Goal: Complete application form

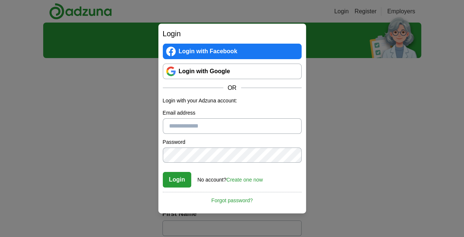
click at [205, 72] on link "Login with Google" at bounding box center [232, 71] width 139 height 16
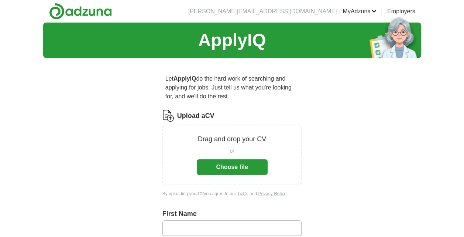
click at [237, 163] on button "Choose file" at bounding box center [232, 167] width 71 height 16
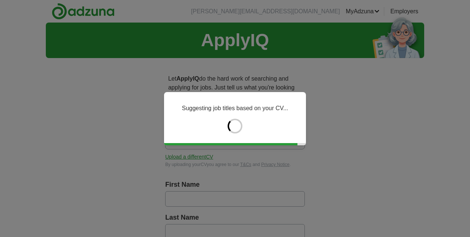
type input "*********"
type input "******"
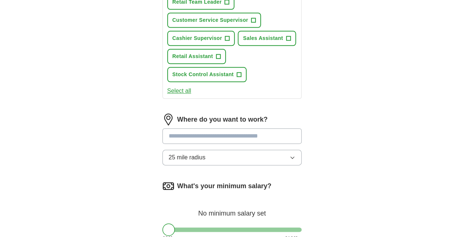
scroll to position [365, 0]
click at [177, 91] on button "Select all" at bounding box center [179, 90] width 24 height 9
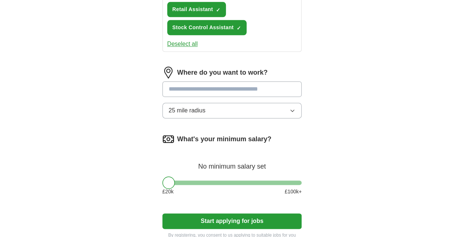
scroll to position [413, 0]
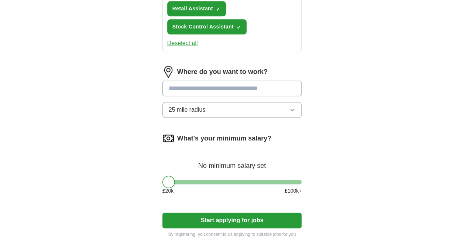
click at [296, 107] on button "25 mile radius" at bounding box center [232, 110] width 140 height 16
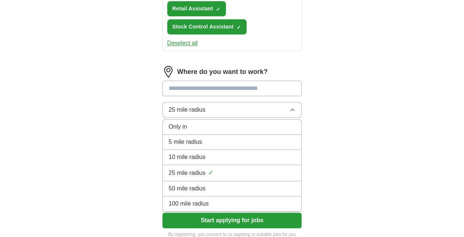
click at [253, 128] on div "Only in" at bounding box center [232, 126] width 127 height 9
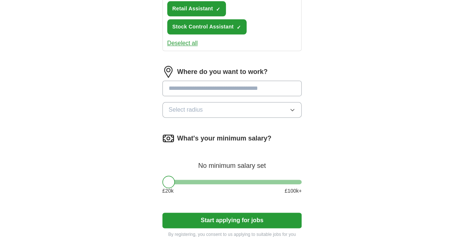
click at [240, 87] on input at bounding box center [232, 88] width 140 height 16
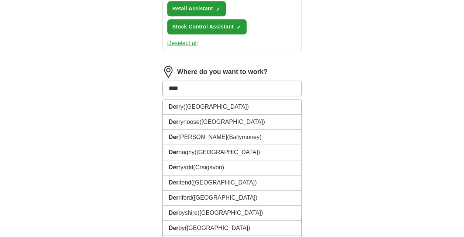
type input "*****"
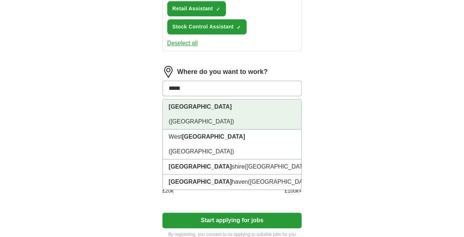
click at [231, 105] on li "Derby (Derbyshire)" at bounding box center [232, 114] width 139 height 30
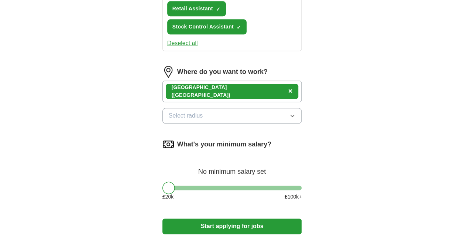
click at [293, 116] on icon "button" at bounding box center [292, 116] width 6 height 6
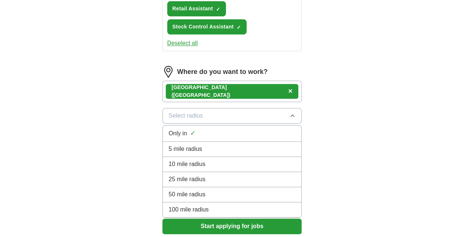
click at [238, 130] on div "Only in ✓" at bounding box center [232, 133] width 127 height 10
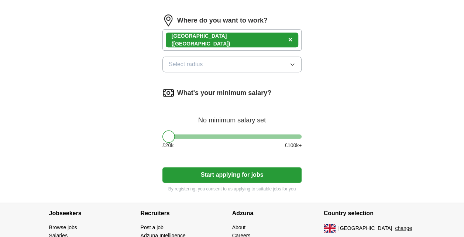
scroll to position [465, 0]
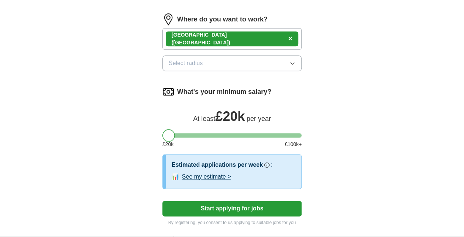
drag, startPoint x: 168, startPoint y: 135, endPoint x: 159, endPoint y: 138, distance: 9.3
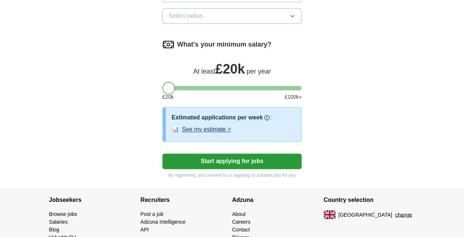
scroll to position [514, 0]
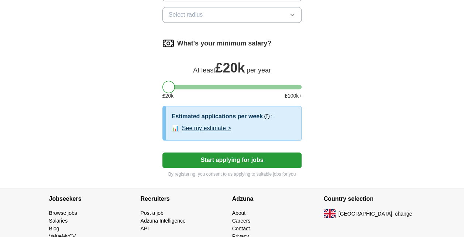
click at [214, 157] on button "Start applying for jobs" at bounding box center [232, 160] width 140 height 16
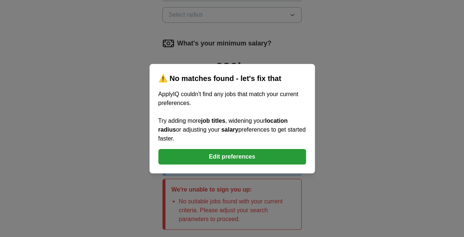
click at [271, 158] on button "Edit preferences" at bounding box center [232, 157] width 148 height 16
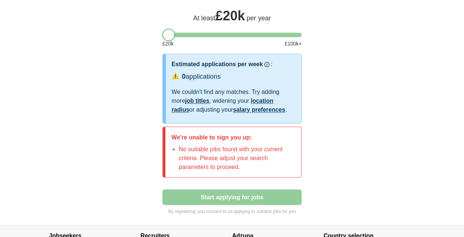
scroll to position [566, 0]
